Goal: Find specific page/section: Find specific page/section

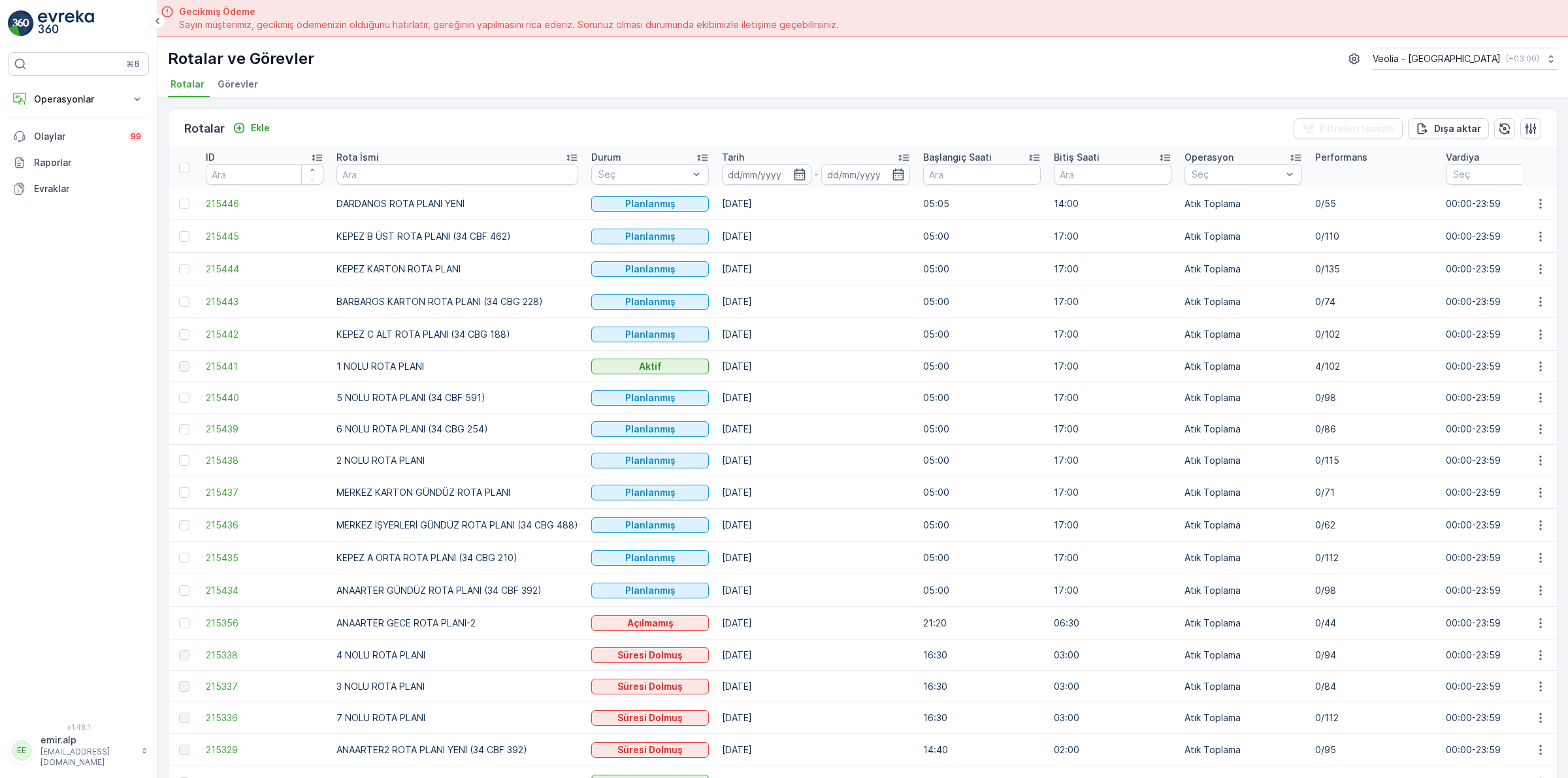
click at [67, 20] on img at bounding box center [66, 23] width 56 height 26
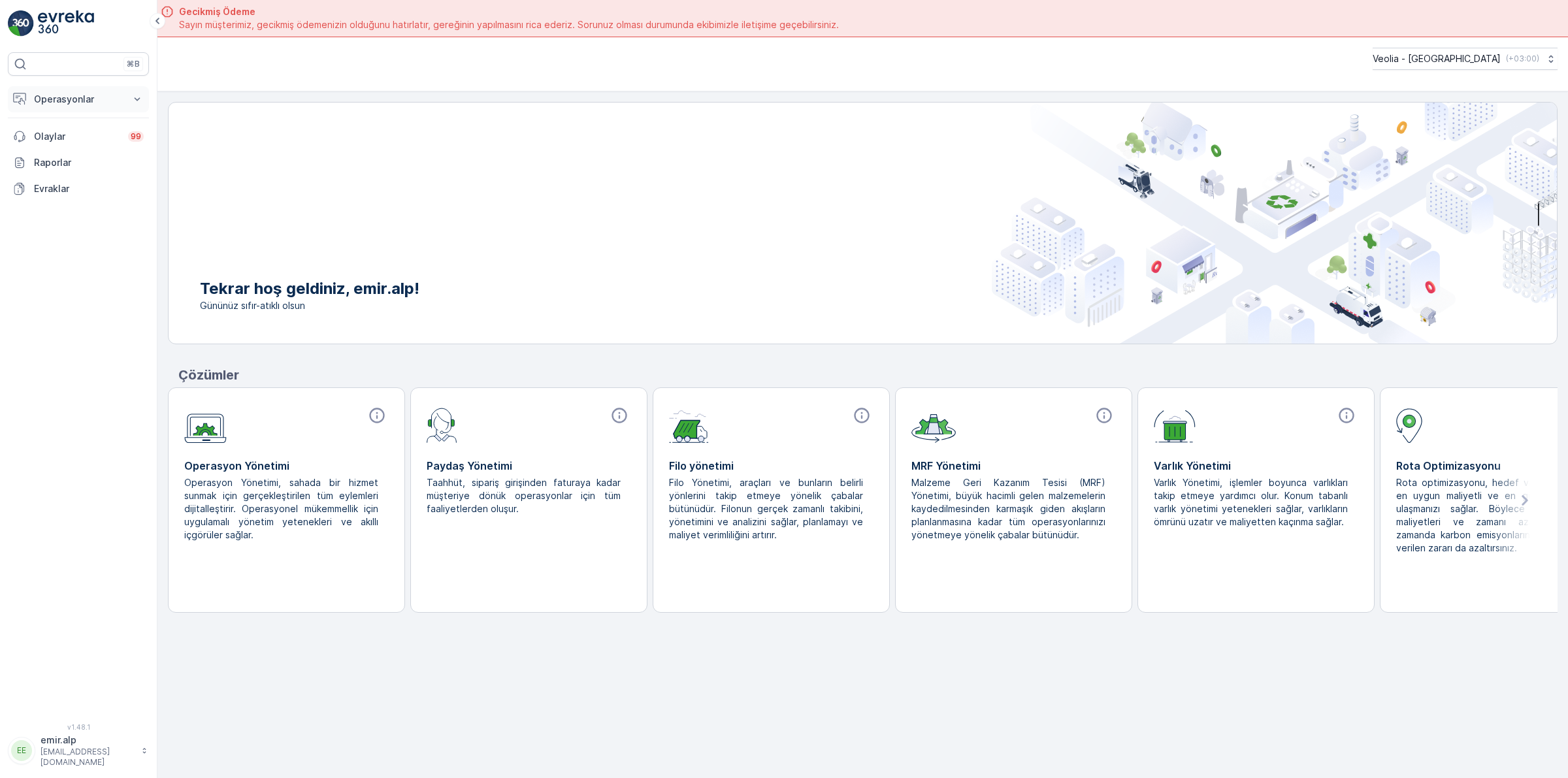
click at [54, 102] on p "Operasyonlar" at bounding box center [78, 100] width 89 height 13
click at [115, 155] on link "Rotalar & Görevler" at bounding box center [89, 158] width 121 height 19
